Goal: Task Accomplishment & Management: Manage account settings

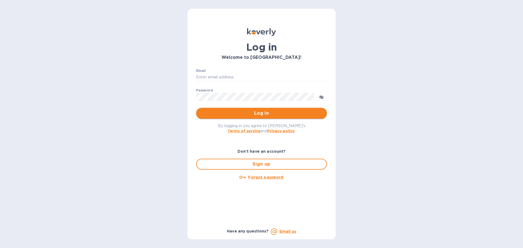
type input "ap@alumanate.com"
click at [247, 115] on span "Log in" at bounding box center [262, 113] width 122 height 7
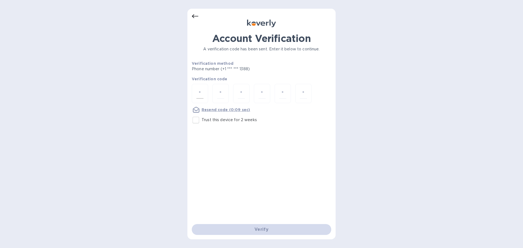
click at [195, 88] on div at bounding box center [200, 93] width 16 height 19
type input "6"
type input "5"
type input "2"
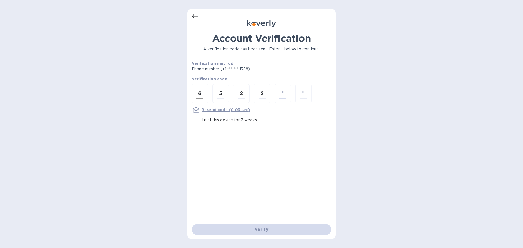
type input "1"
type input "3"
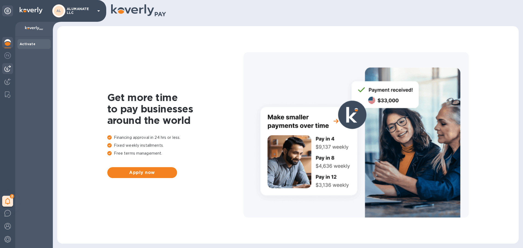
click at [6, 70] on img at bounding box center [7, 68] width 7 height 7
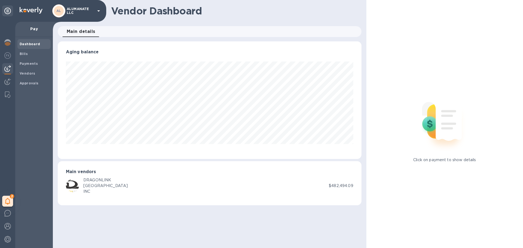
scroll to position [118, 304]
click at [20, 55] on b "Bills" at bounding box center [24, 54] width 8 height 4
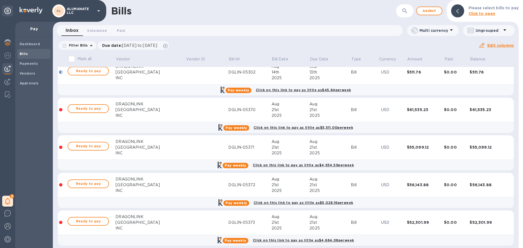
scroll to position [654, 0]
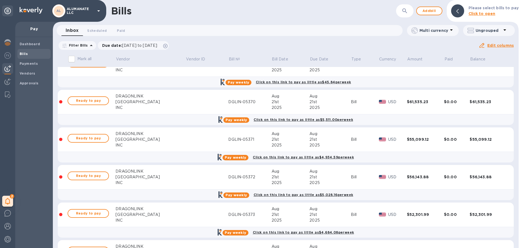
click at [157, 102] on div "[GEOGRAPHIC_DATA]" at bounding box center [151, 102] width 70 height 6
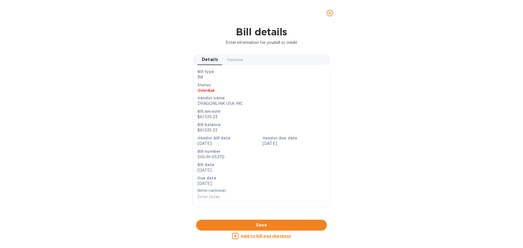
scroll to position [182, 0]
click at [257, 216] on div at bounding box center [262, 220] width 138 height 8
click at [329, 13] on icon "close" at bounding box center [329, 12] width 5 height 5
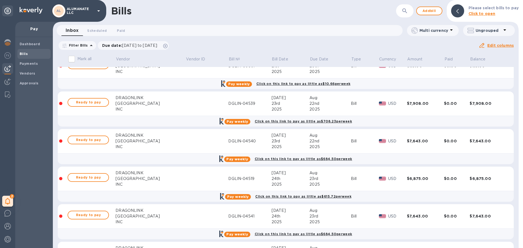
scroll to position [0, 0]
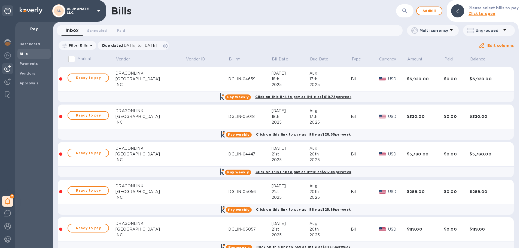
click at [227, 36] on div "Inbox 0 Scheduled 0 Paid 0" at bounding box center [232, 30] width 342 height 11
